Goal: Find specific page/section: Find specific page/section

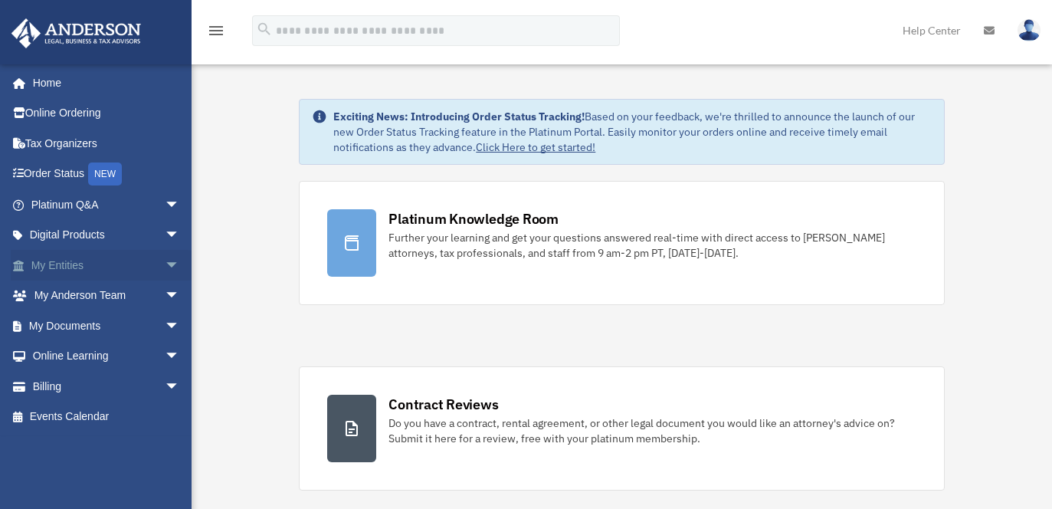
click at [65, 261] on link "My Entities arrow_drop_down" at bounding box center [107, 265] width 192 height 31
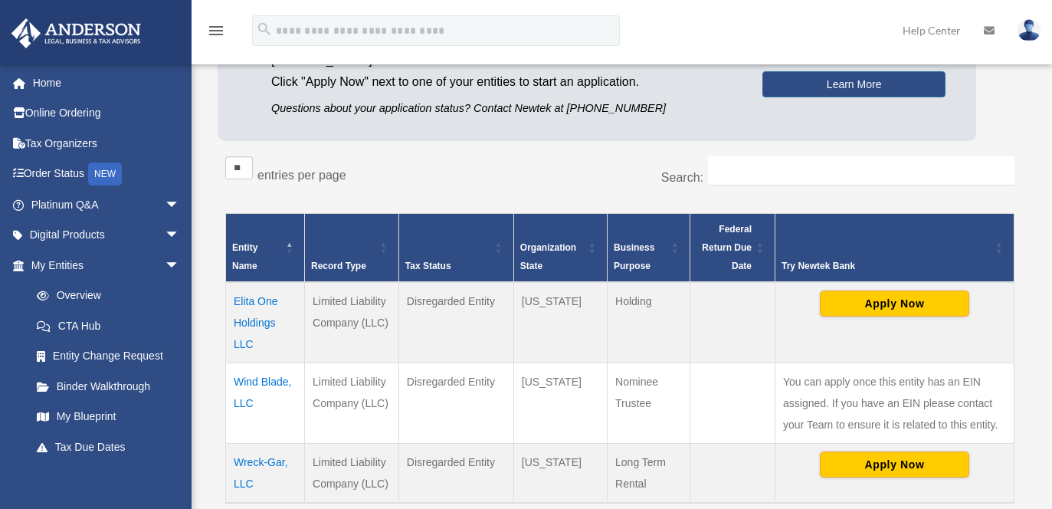
scroll to position [230, 0]
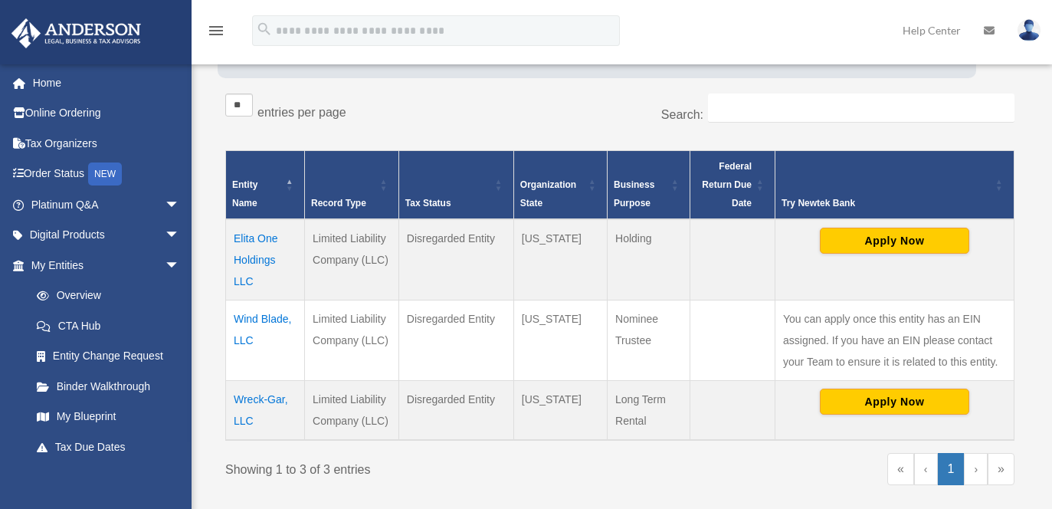
click at [254, 396] on td "Wreck-Gar, LLC" at bounding box center [265, 410] width 79 height 60
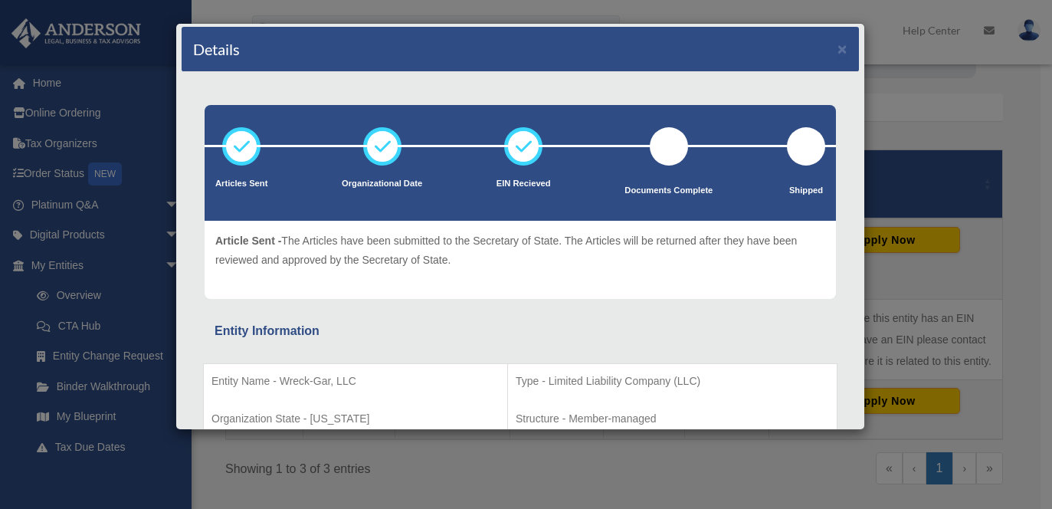
scroll to position [0, 0]
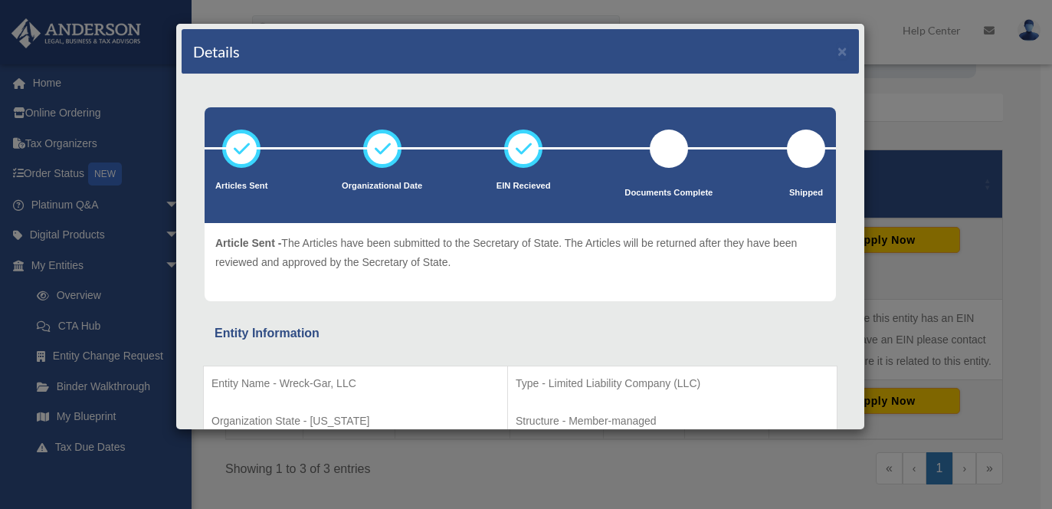
click at [945, 132] on div "Details × Articles Sent Organizational Date" at bounding box center [526, 254] width 1052 height 509
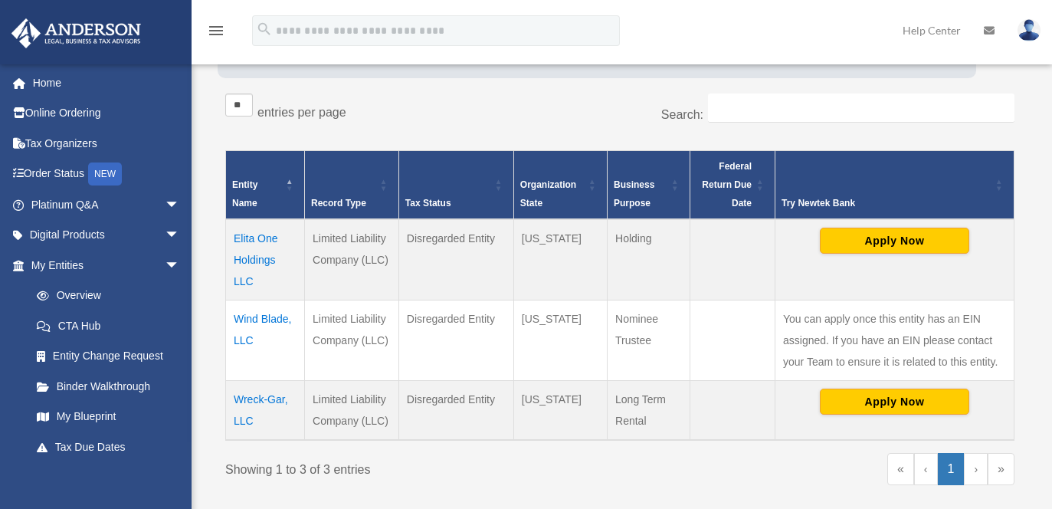
click at [992, 30] on icon at bounding box center [989, 30] width 11 height 11
